Goal: Task Accomplishment & Management: Complete application form

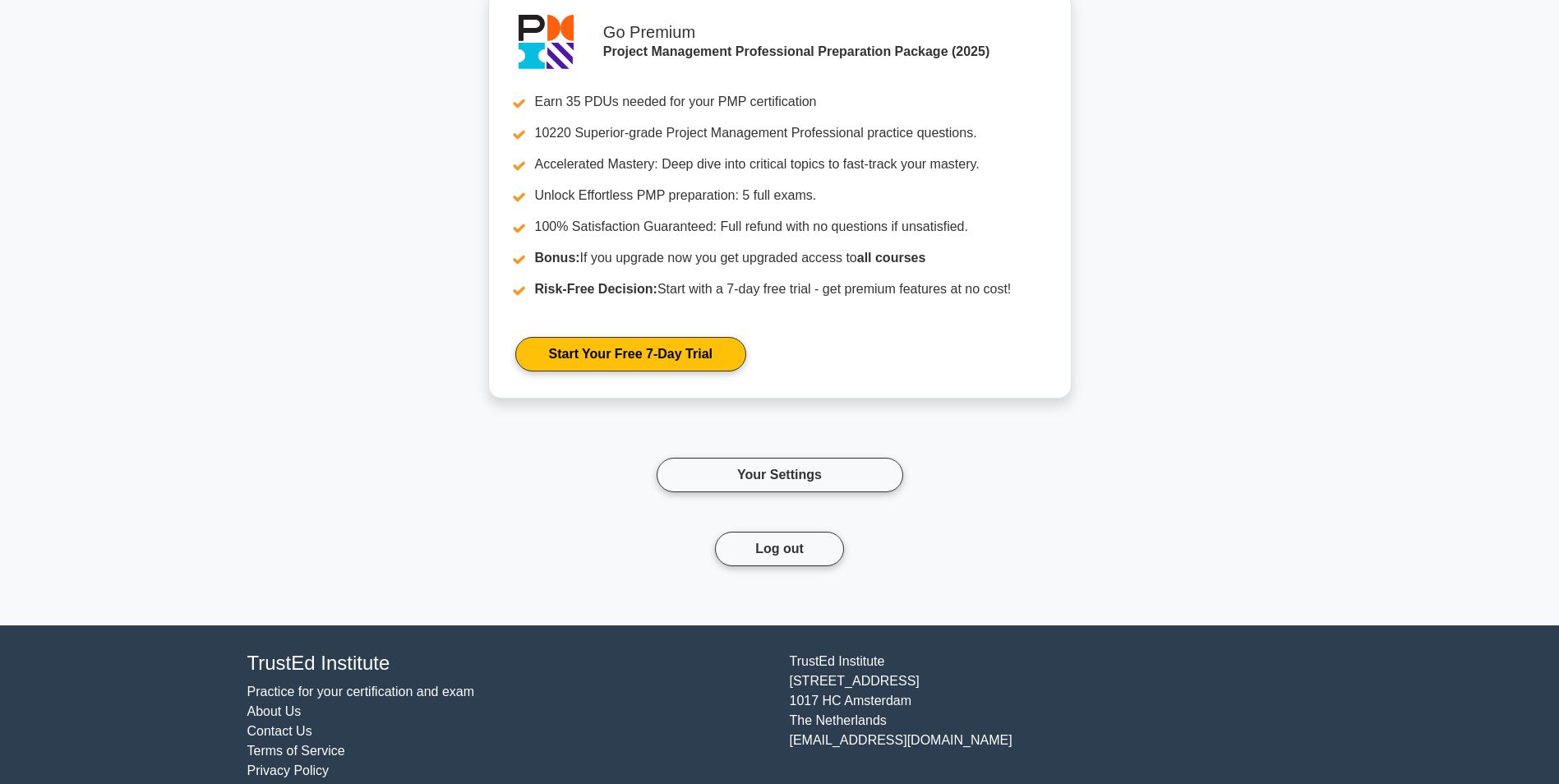
scroll to position [1955, 0]
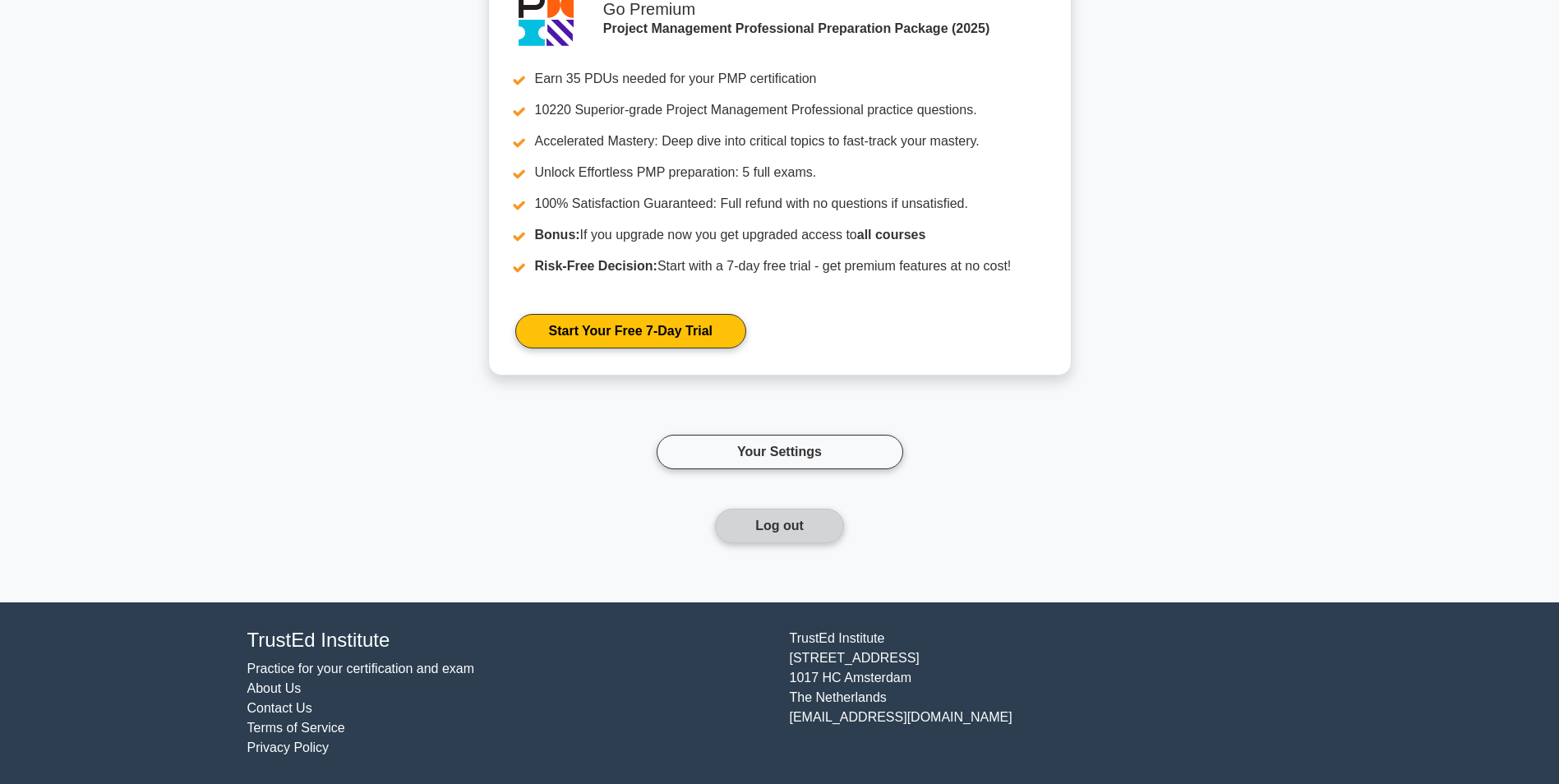
click at [763, 530] on button "Log out" at bounding box center [780, 526] width 129 height 34
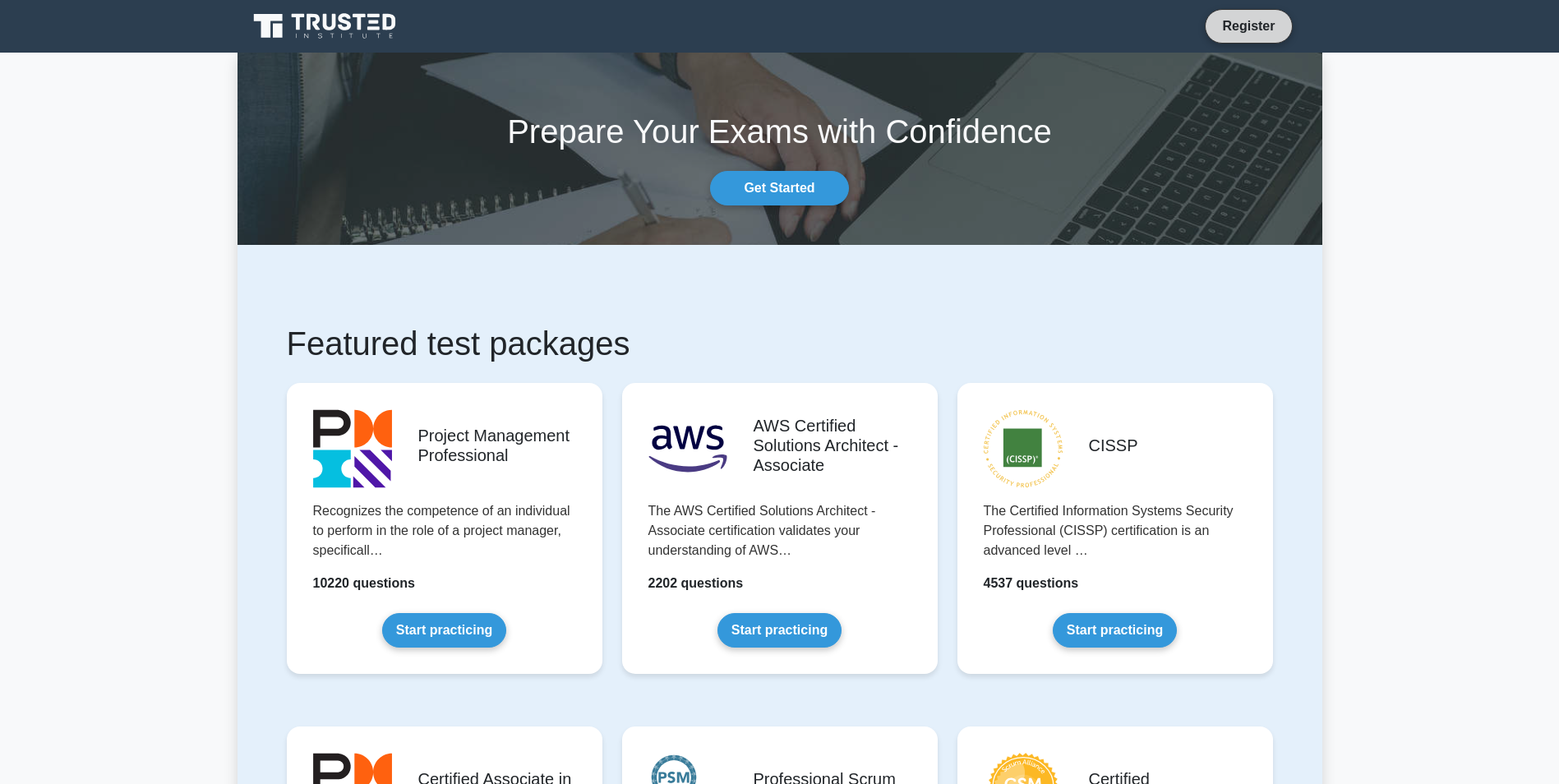
click at [1242, 24] on link "Register" at bounding box center [1249, 25] width 72 height 21
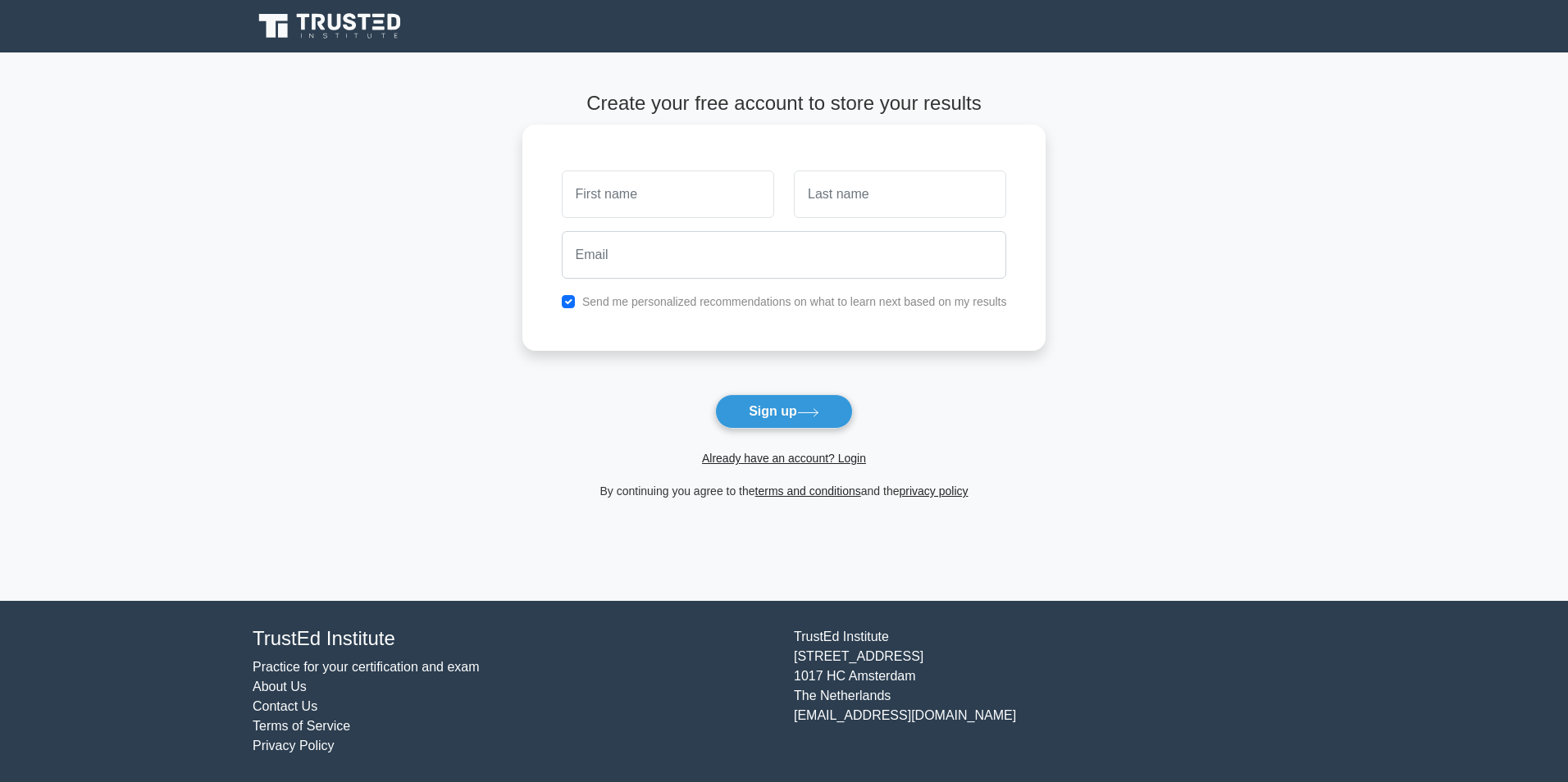
click at [643, 193] on input "text" at bounding box center [668, 194] width 212 height 48
type input "Oscar"
type input "Almenario"
type input "[EMAIL_ADDRESS][DOMAIN_NAME]"
click at [569, 302] on input "checkbox" at bounding box center [568, 301] width 14 height 13
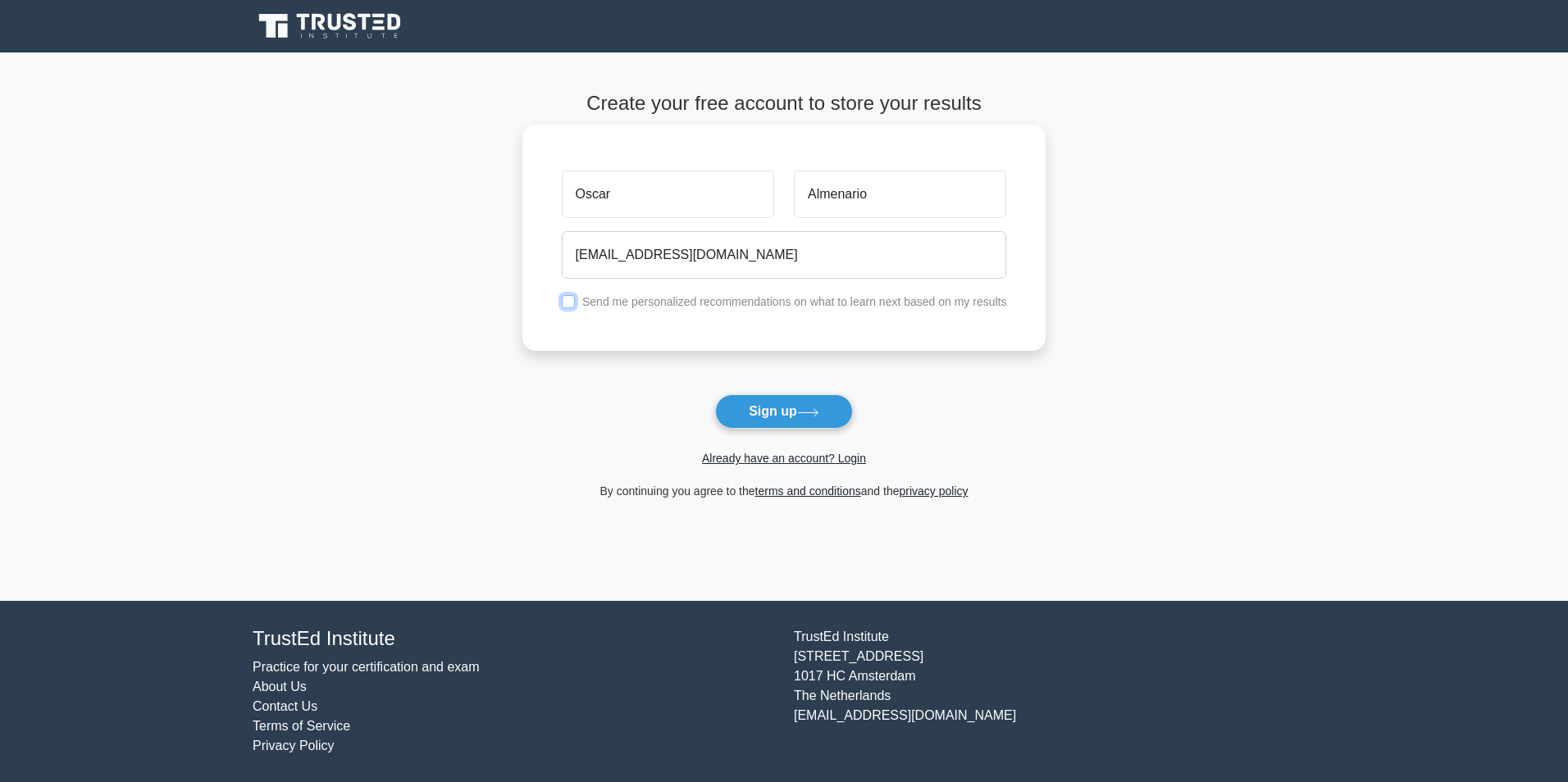
click at [569, 302] on input "checkbox" at bounding box center [568, 301] width 14 height 13
checkbox input "true"
click at [783, 416] on button "Sign up" at bounding box center [783, 411] width 138 height 34
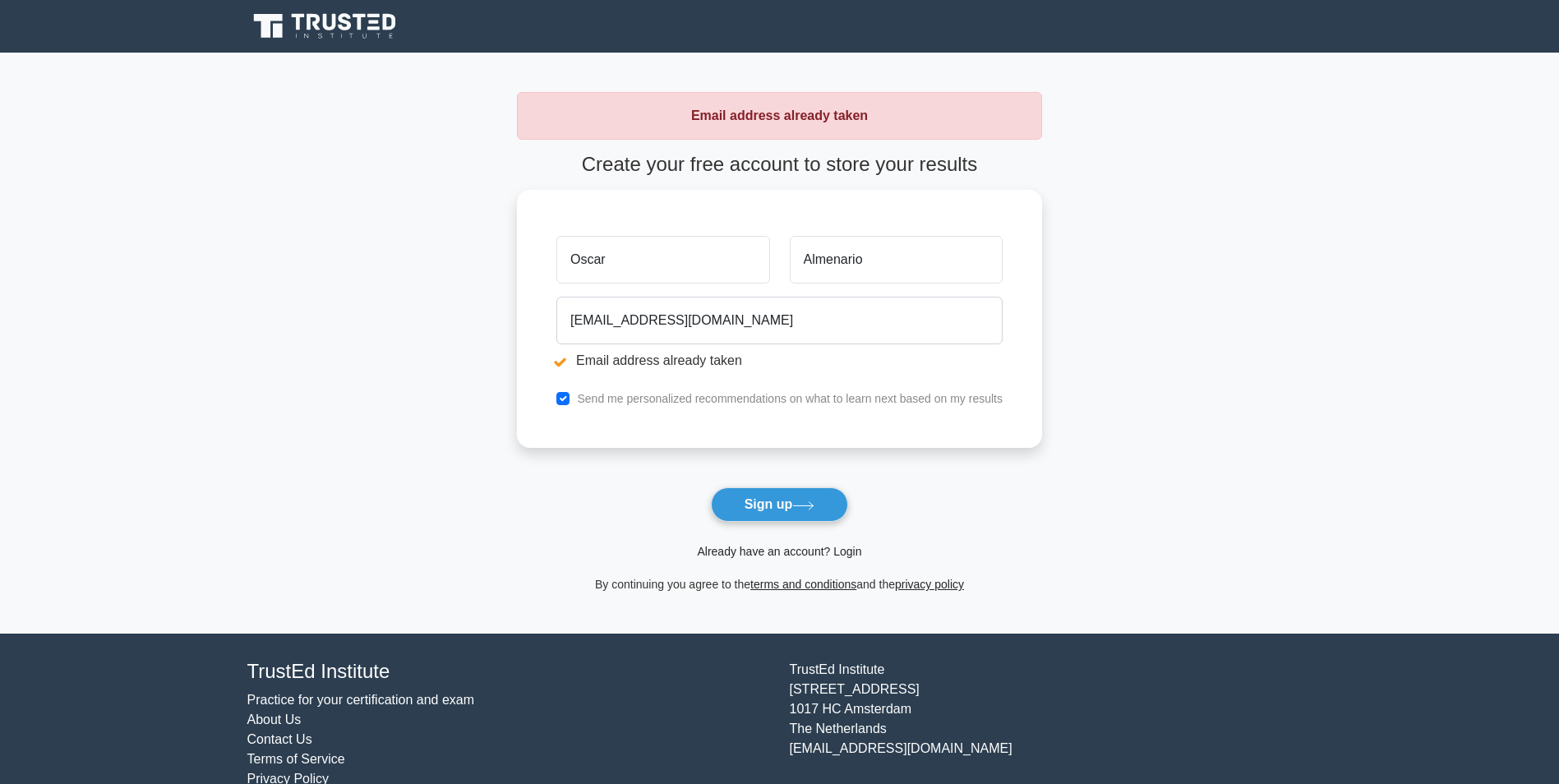
click at [762, 554] on link "Already have an account? Login" at bounding box center [780, 551] width 164 height 14
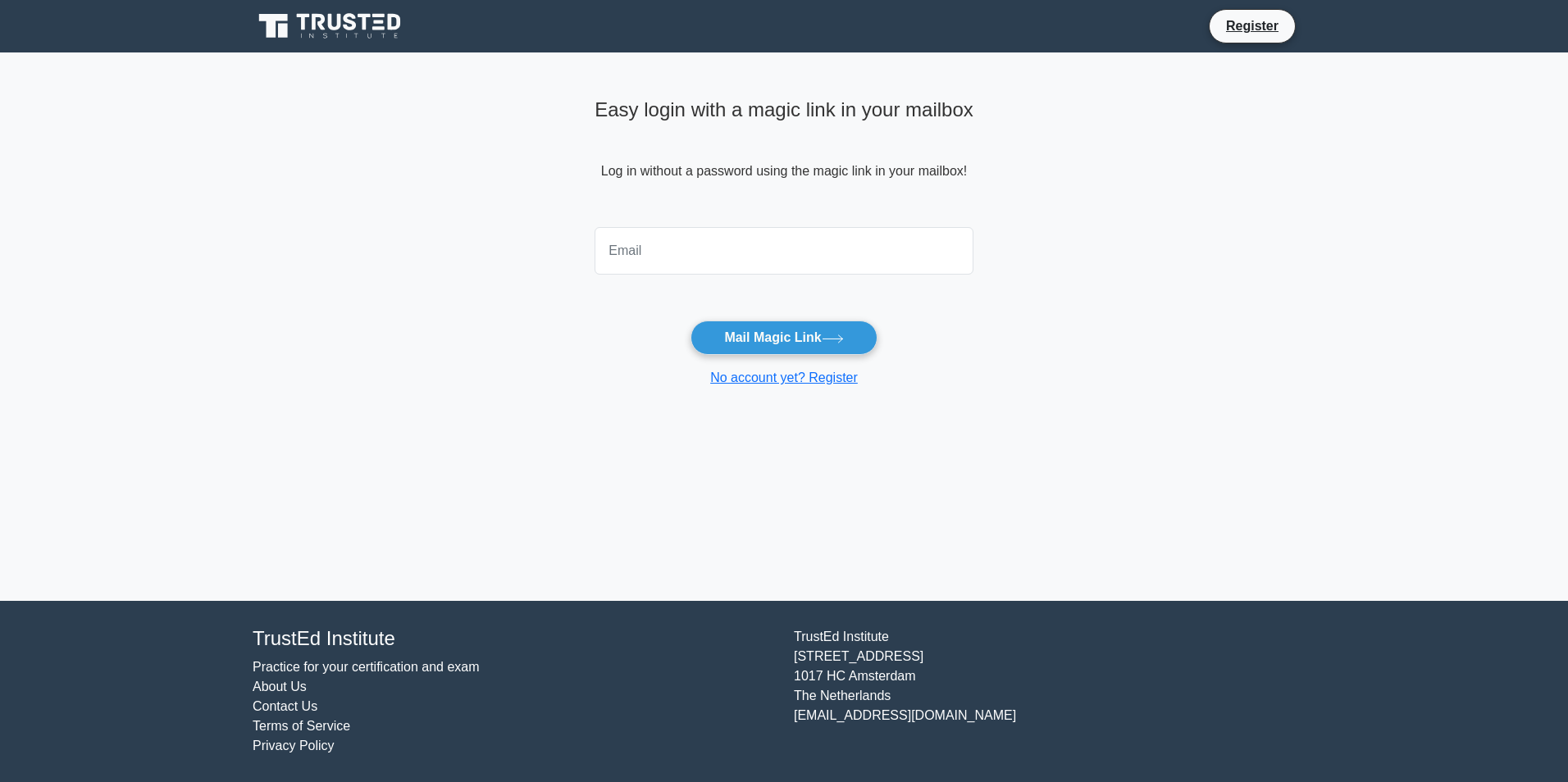
click at [683, 261] on input "email" at bounding box center [784, 250] width 379 height 48
type input "[EMAIL_ADDRESS][DOMAIN_NAME]"
click at [781, 337] on button "Mail Magic Link" at bounding box center [783, 337] width 186 height 34
